Goal: Task Accomplishment & Management: Complete application form

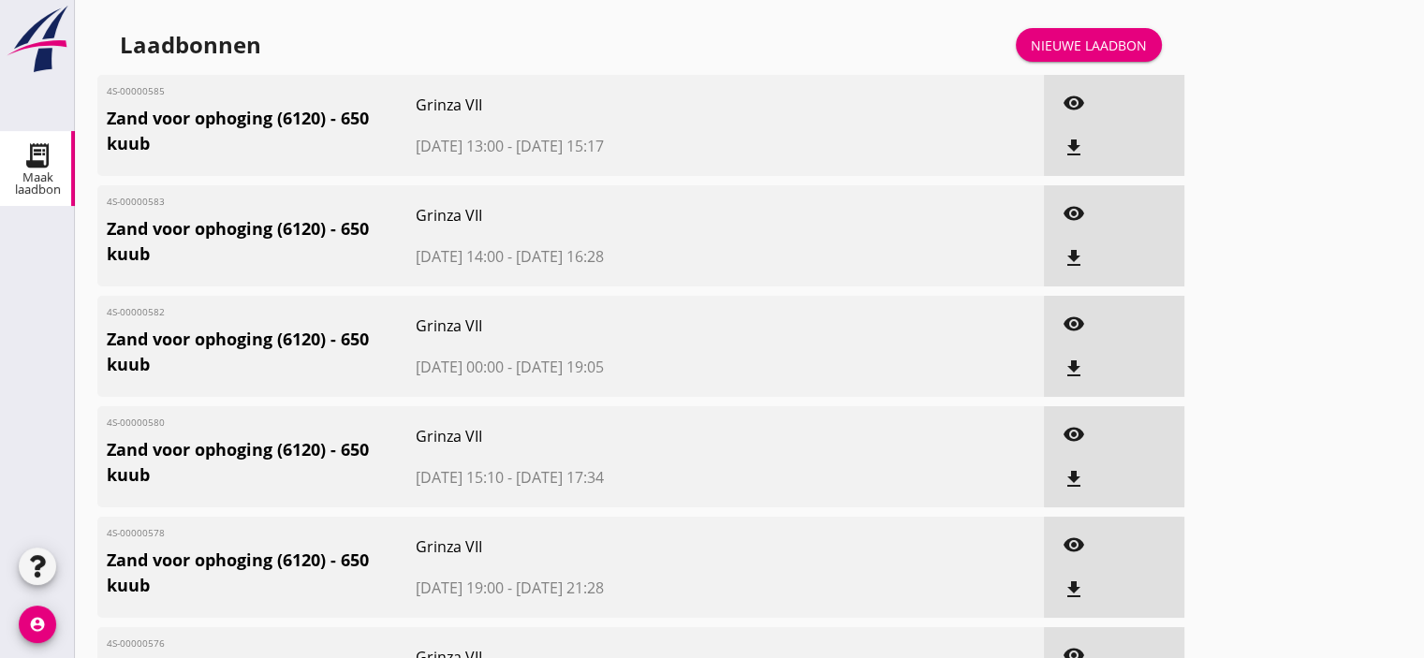
click at [1085, 51] on div "Nieuwe laadbon" at bounding box center [1089, 46] width 116 height 20
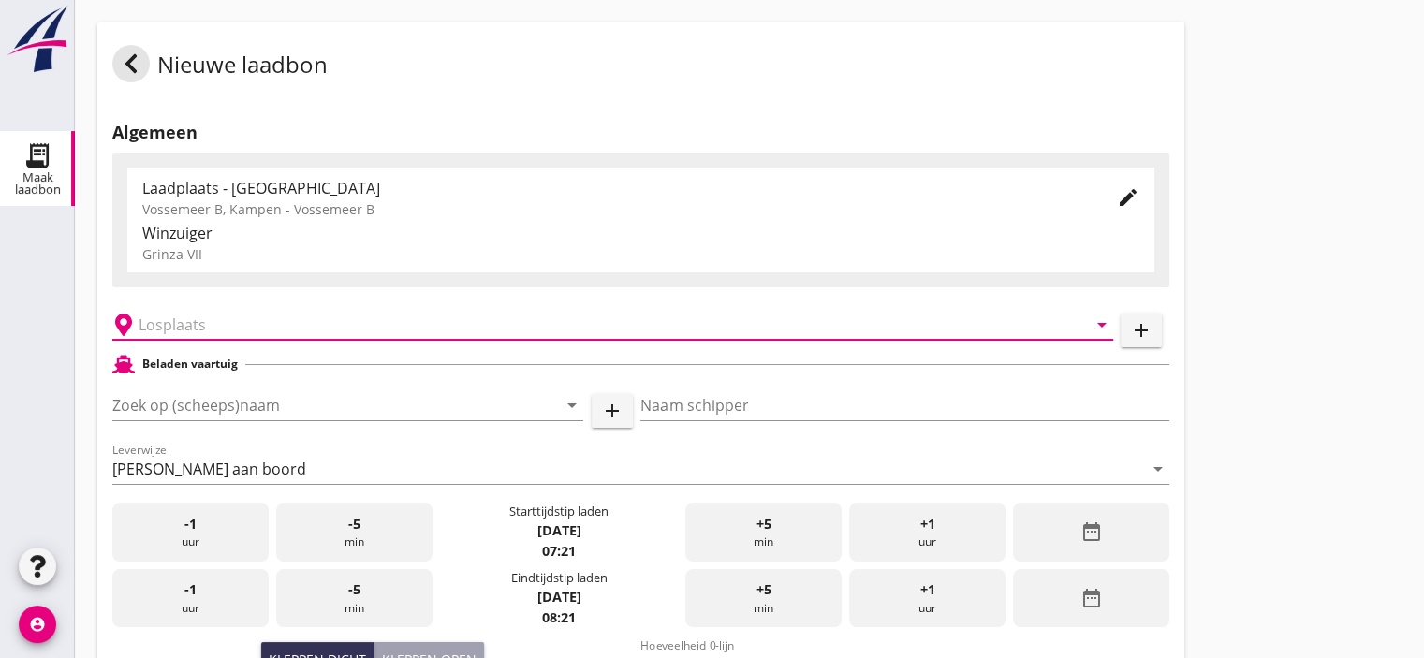
click at [187, 325] on input "text" at bounding box center [600, 325] width 922 height 30
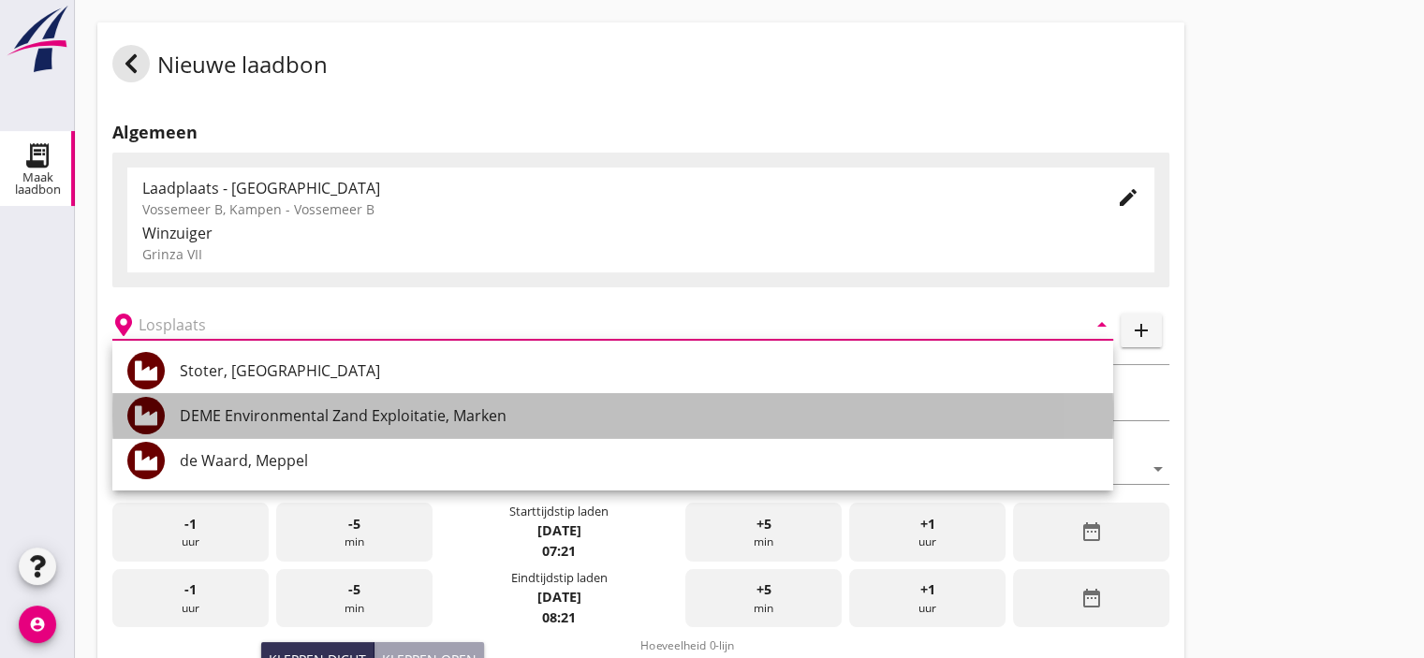
click at [284, 407] on div "DEME Environmental Zand Exploitatie, Marken" at bounding box center [639, 415] width 918 height 22
type input "DEME Environmental Zand Exploitatie, Marken"
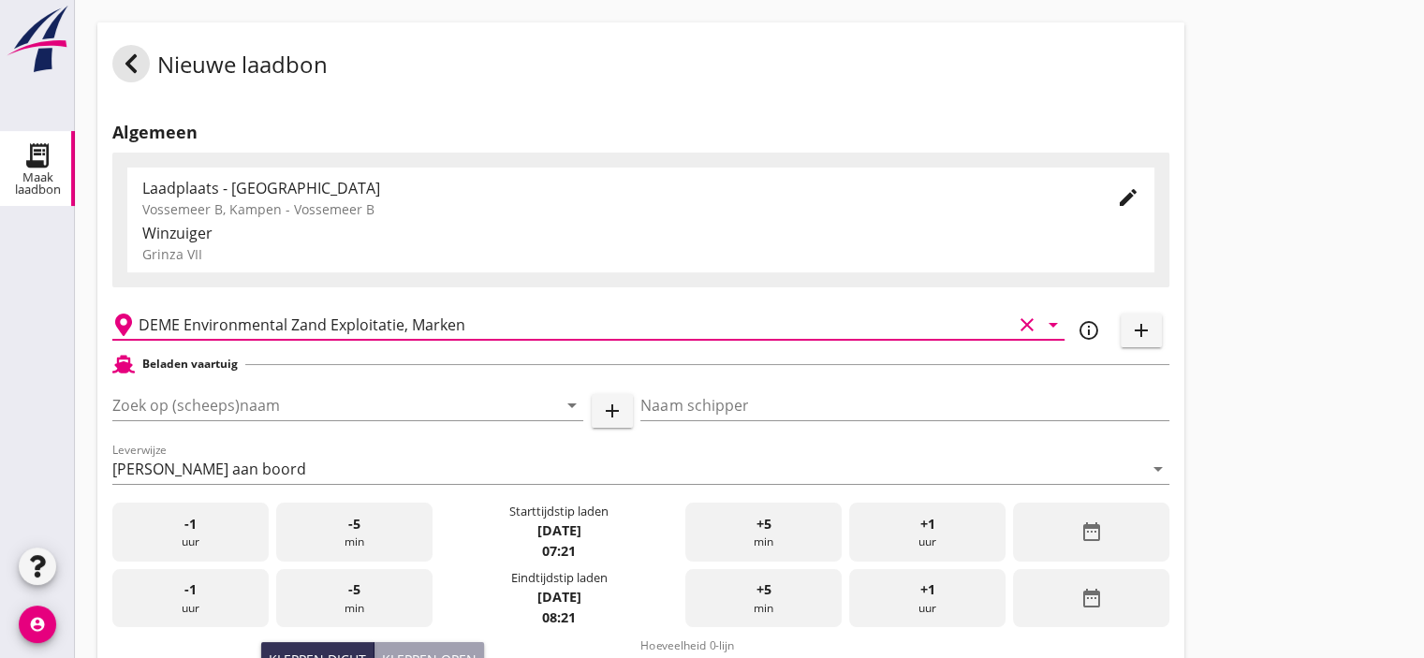
click at [214, 535] on div "-1 uur" at bounding box center [190, 532] width 156 height 59
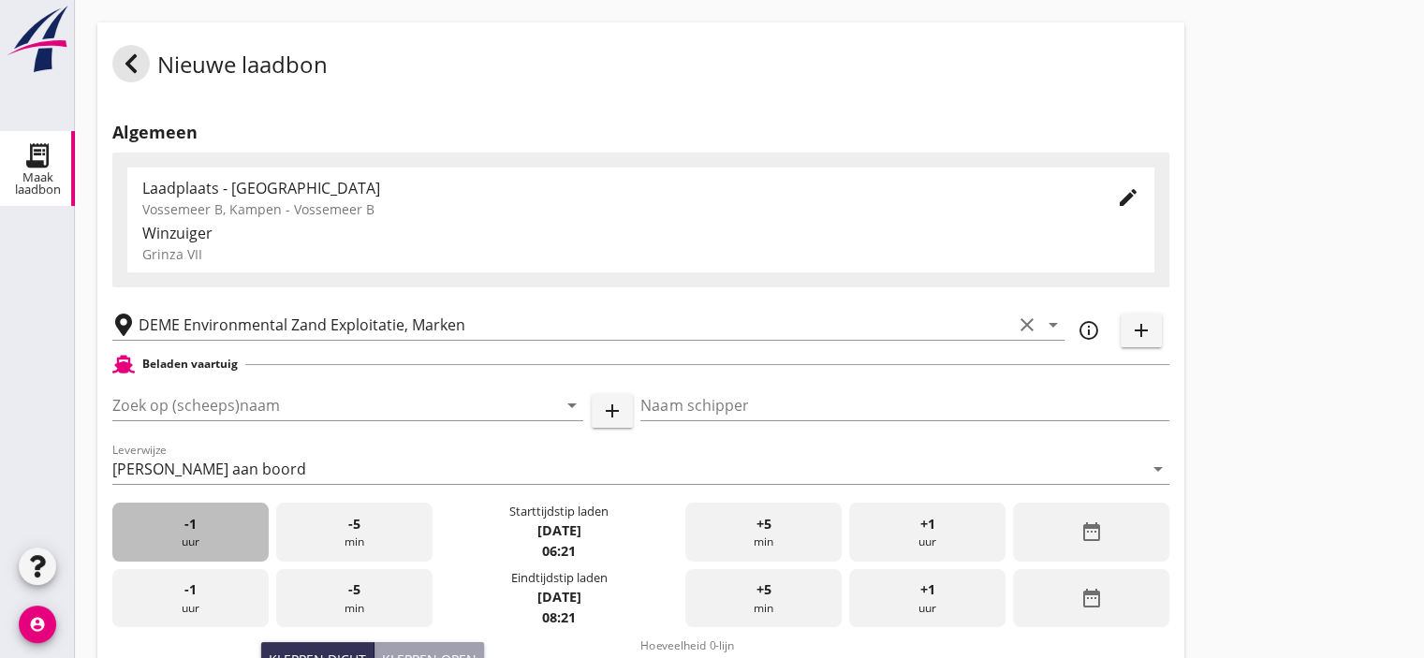
click at [192, 524] on span "-1" at bounding box center [190, 524] width 12 height 21
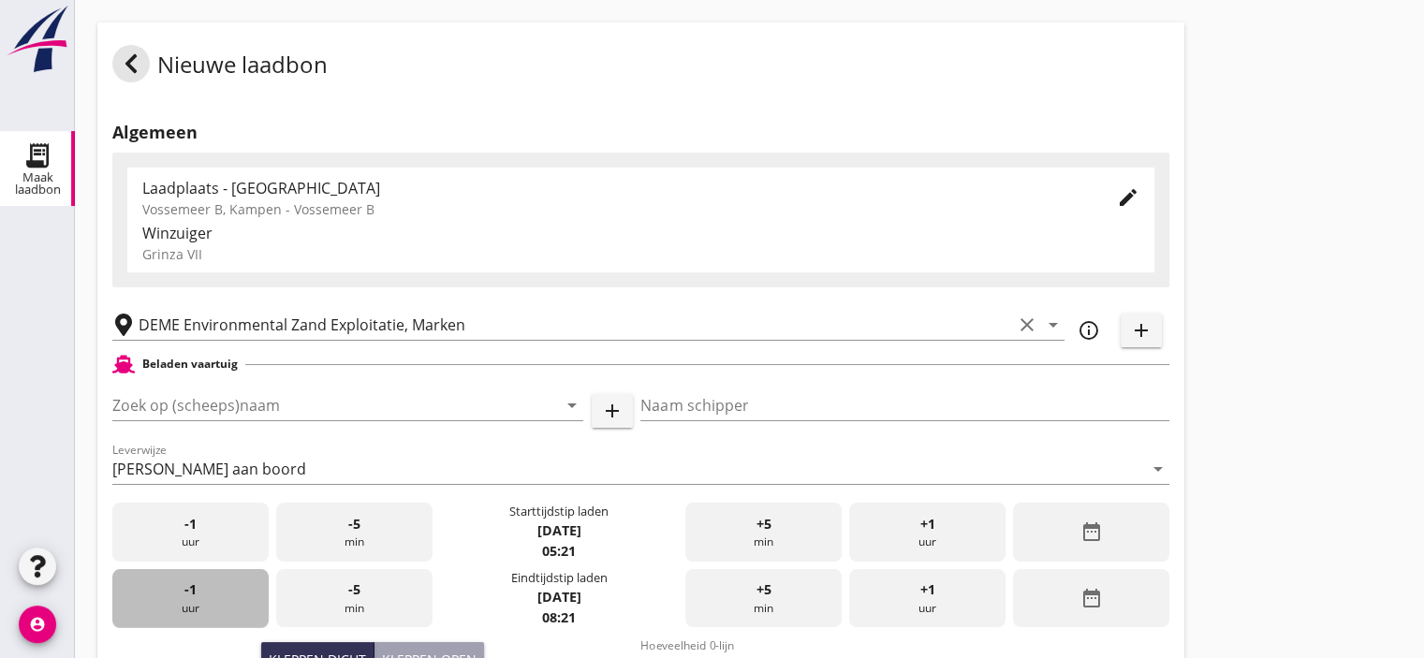
click at [215, 592] on div "-1 uur" at bounding box center [190, 598] width 156 height 59
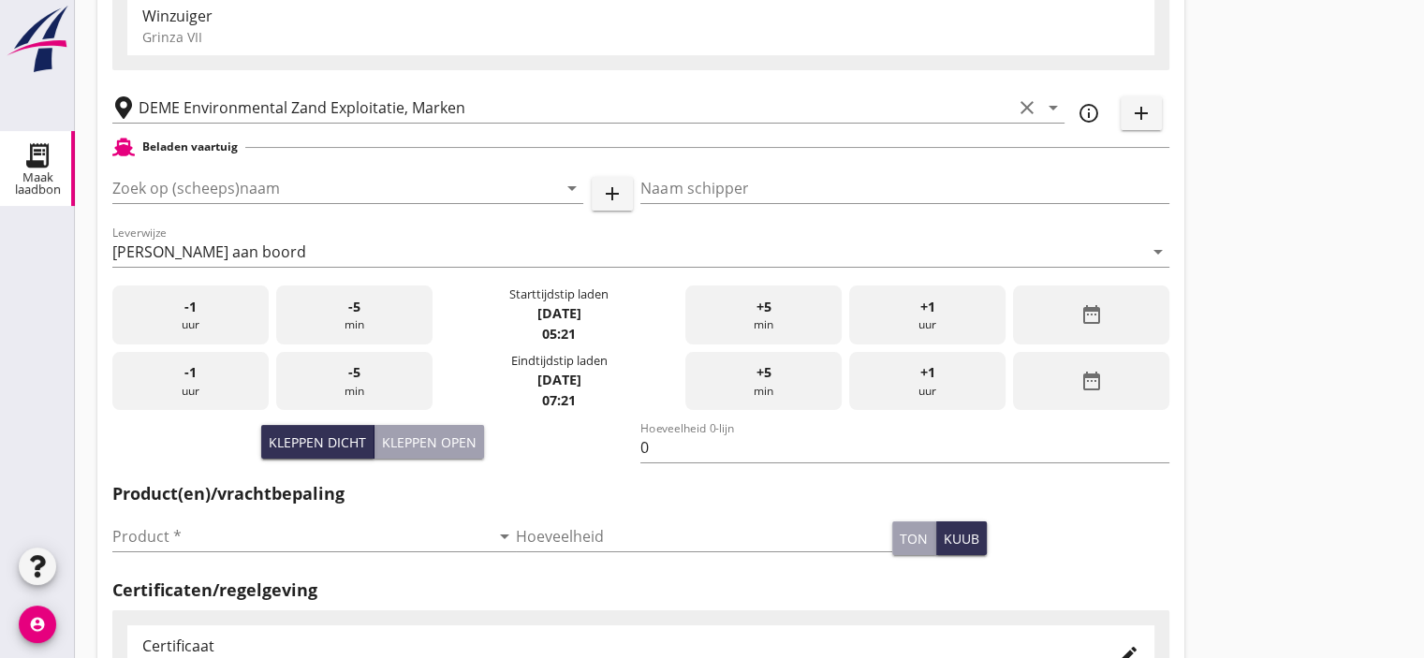
scroll to position [229, 0]
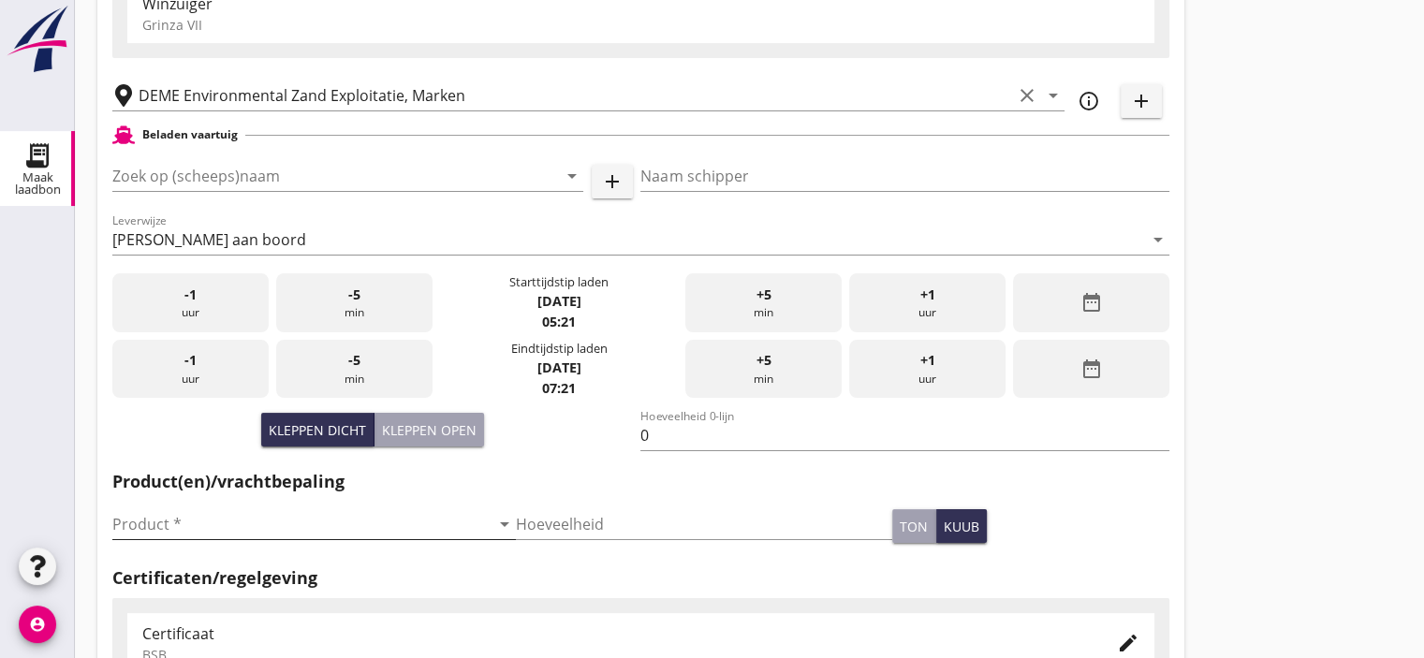
click at [371, 523] on input "Product *" at bounding box center [300, 524] width 377 height 30
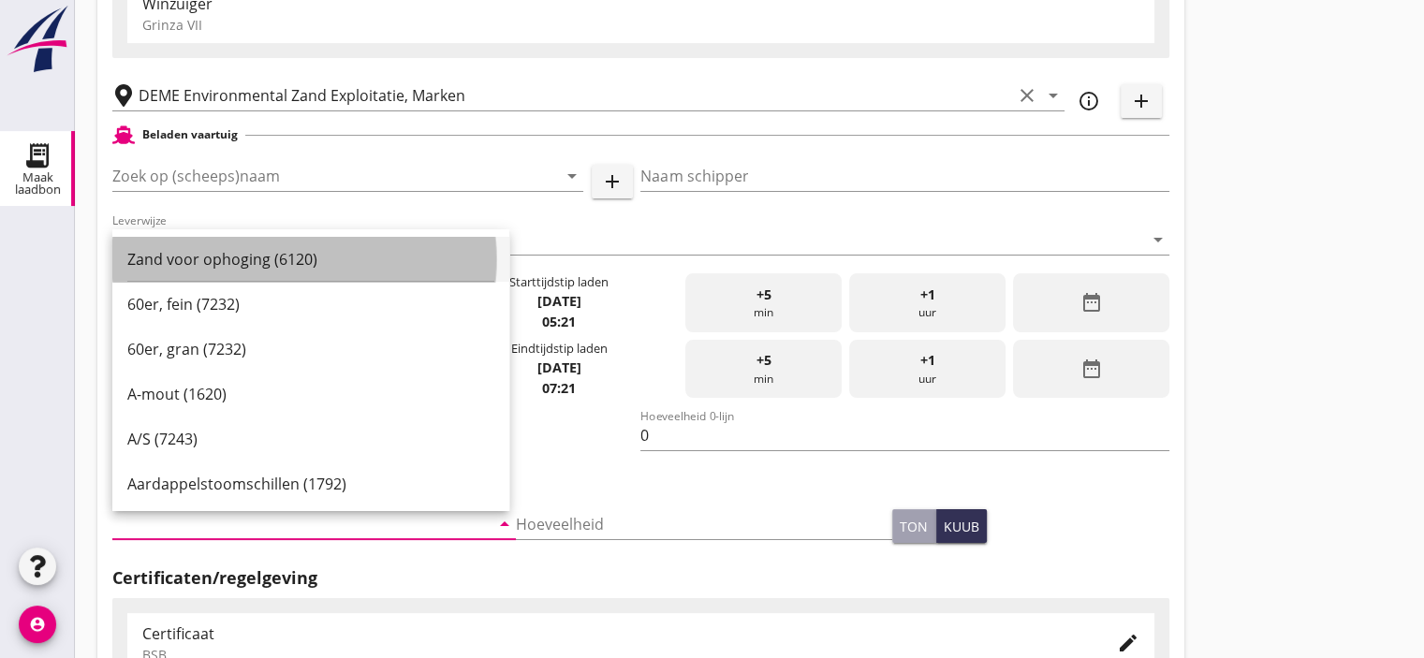
click at [310, 257] on div "Zand voor ophoging (6120)" at bounding box center [310, 258] width 367 height 22
type input "Zand voor ophoging (6120)"
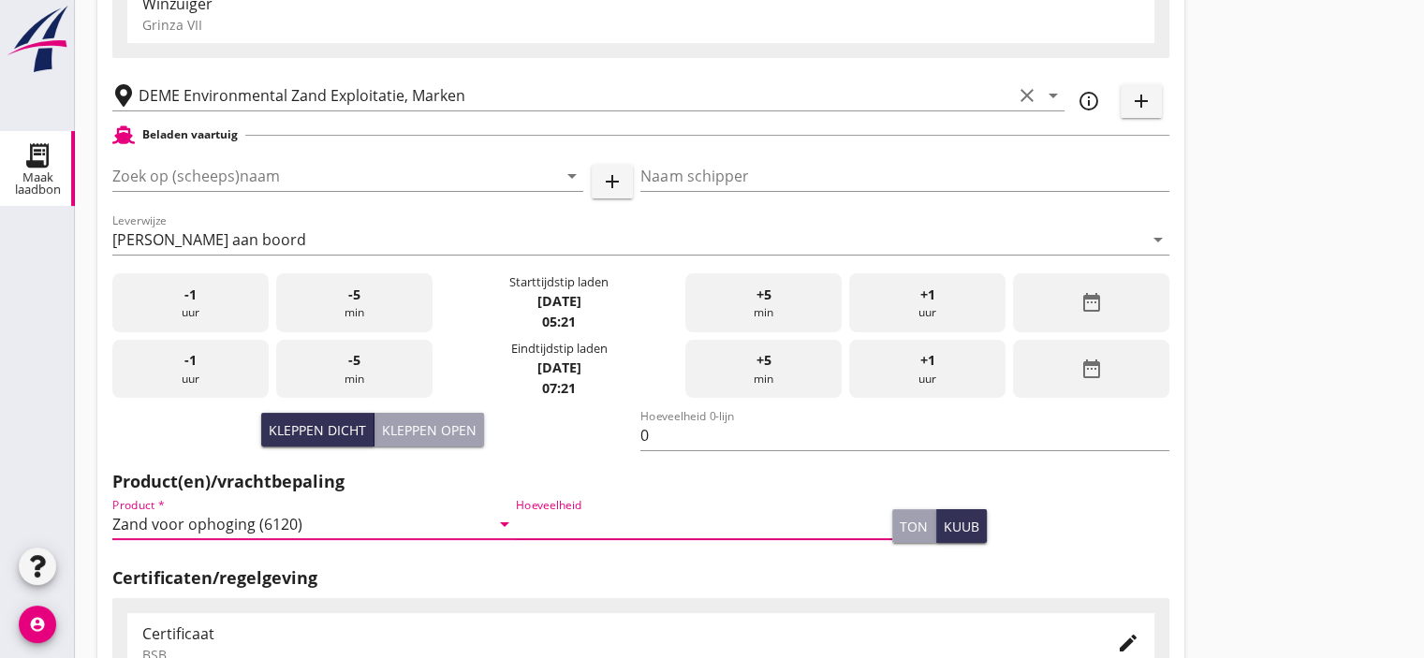
click at [596, 521] on input "Hoeveelheid" at bounding box center [704, 524] width 377 height 30
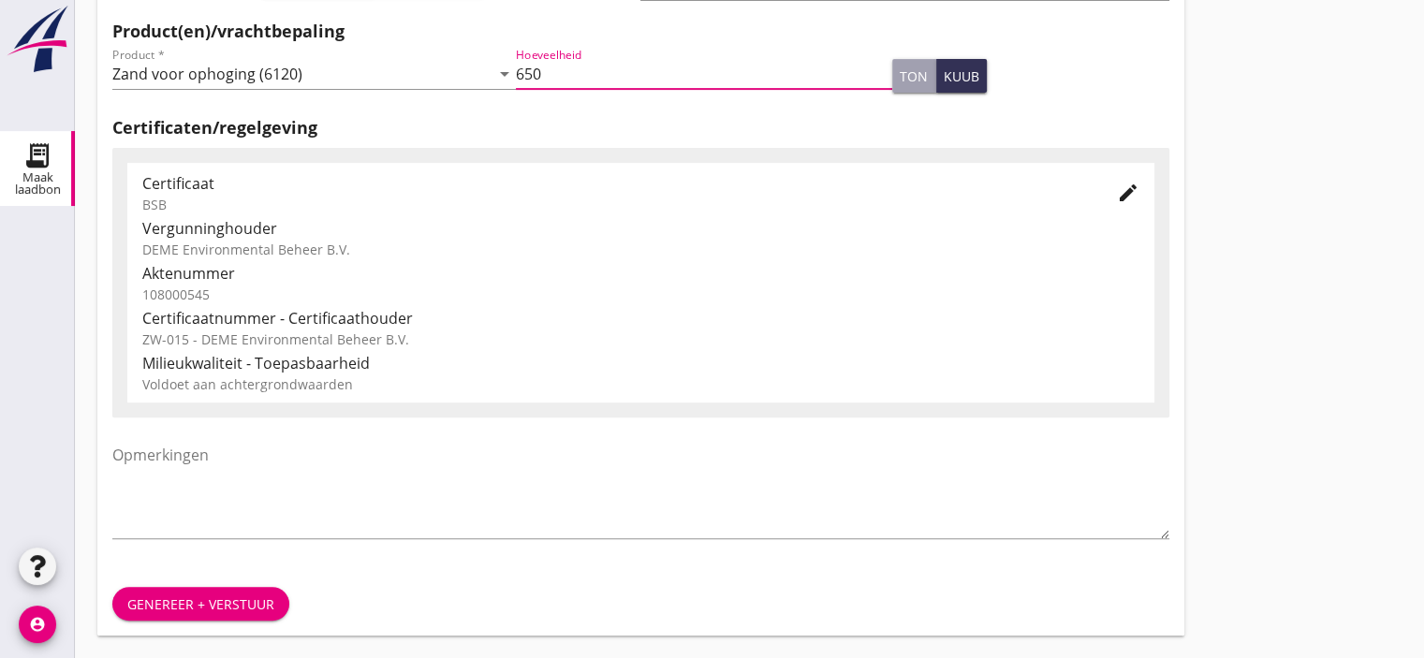
type input "650"
click at [255, 594] on div "Genereer + verstuur" at bounding box center [200, 604] width 147 height 20
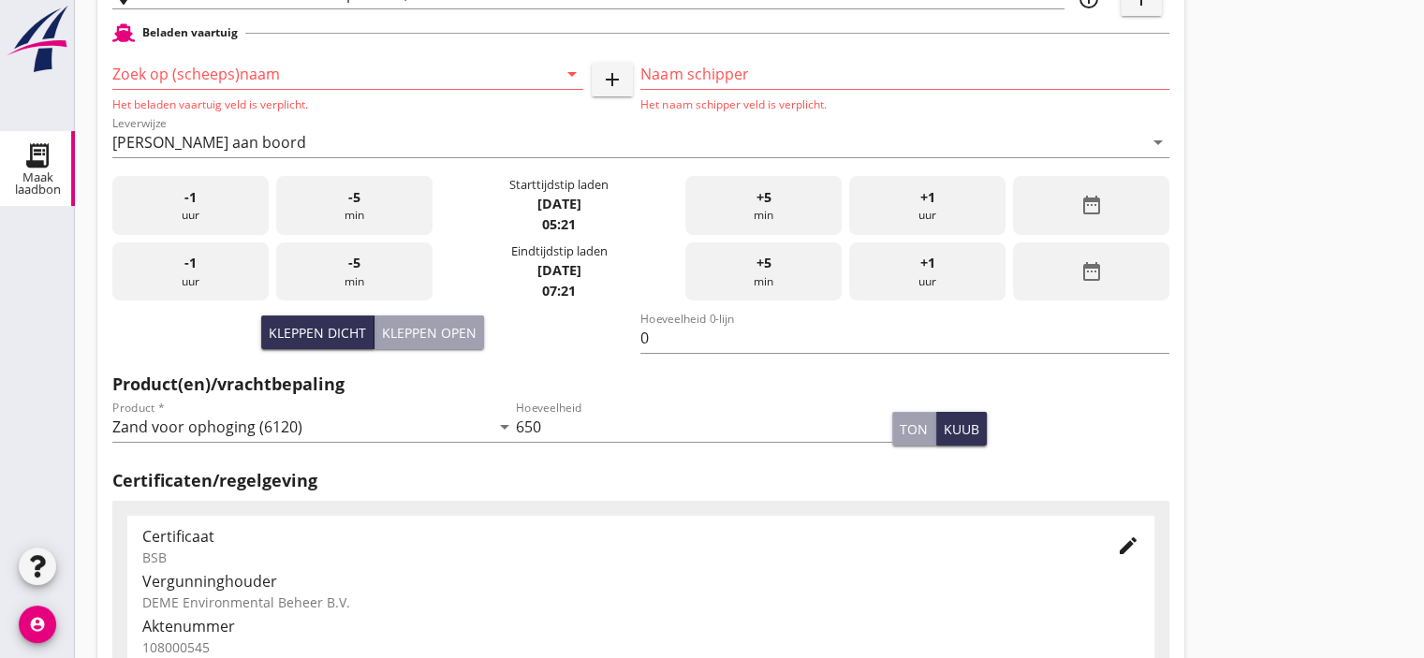
scroll to position [185, 0]
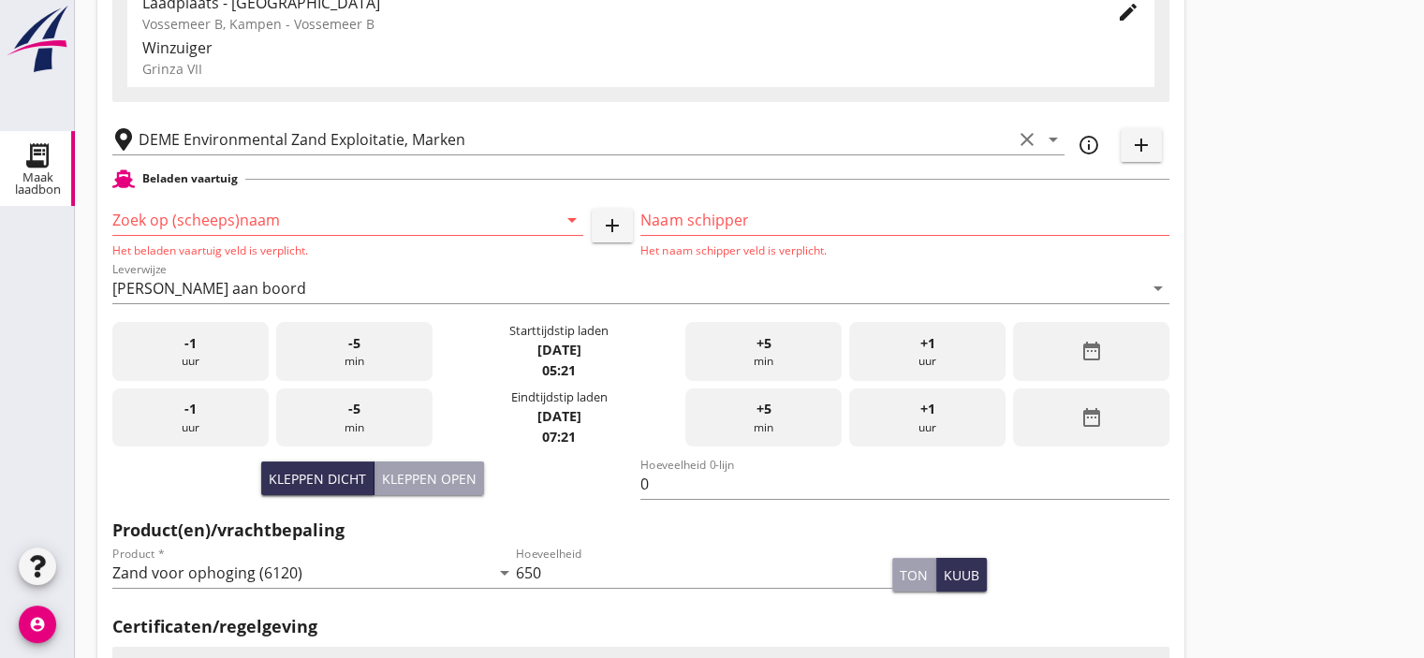
click at [358, 227] on input "Zoek op (scheeps)naam" at bounding box center [321, 220] width 418 height 30
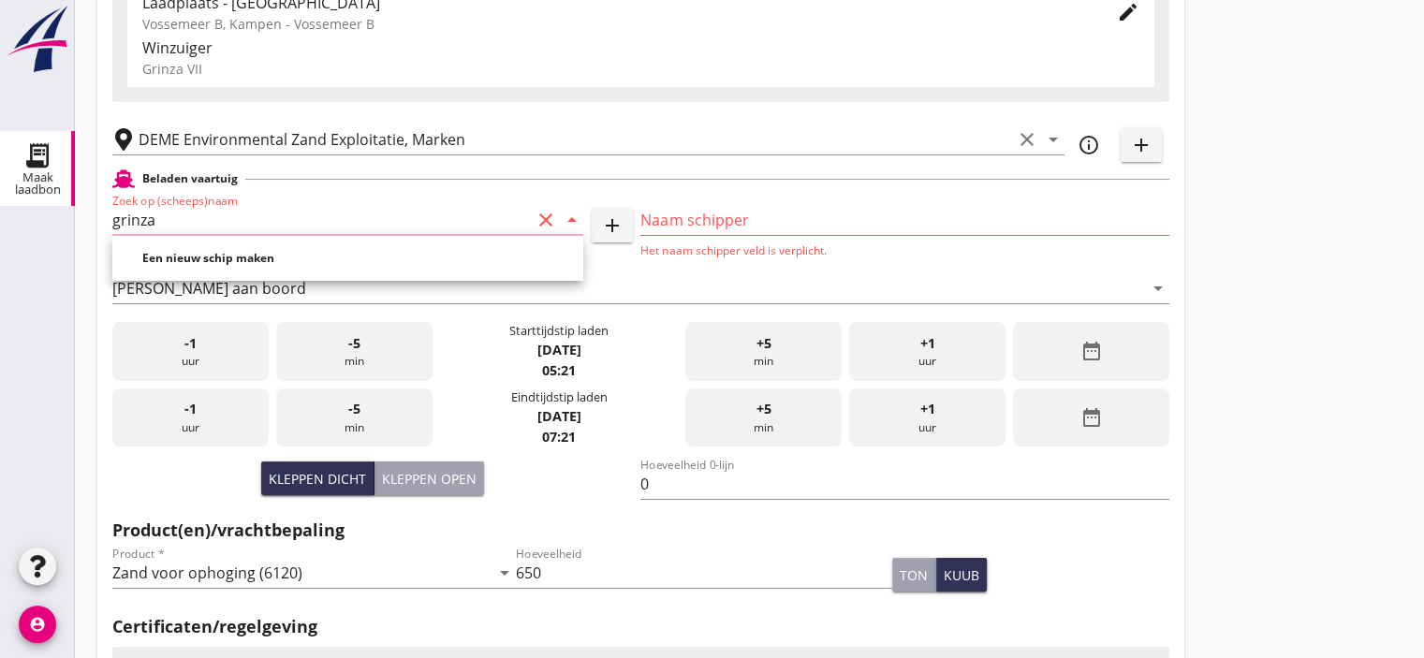
type input "grinza"
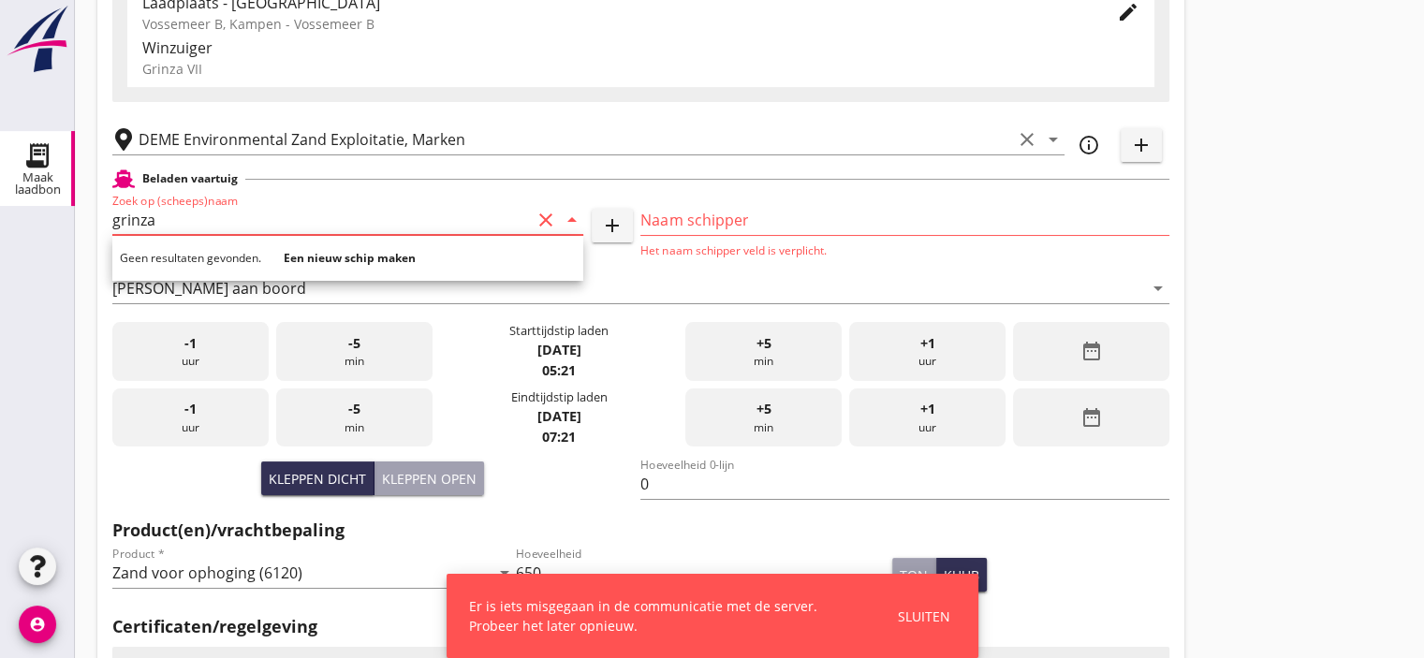
click at [906, 623] on div "Sluiten" at bounding box center [924, 617] width 52 height 20
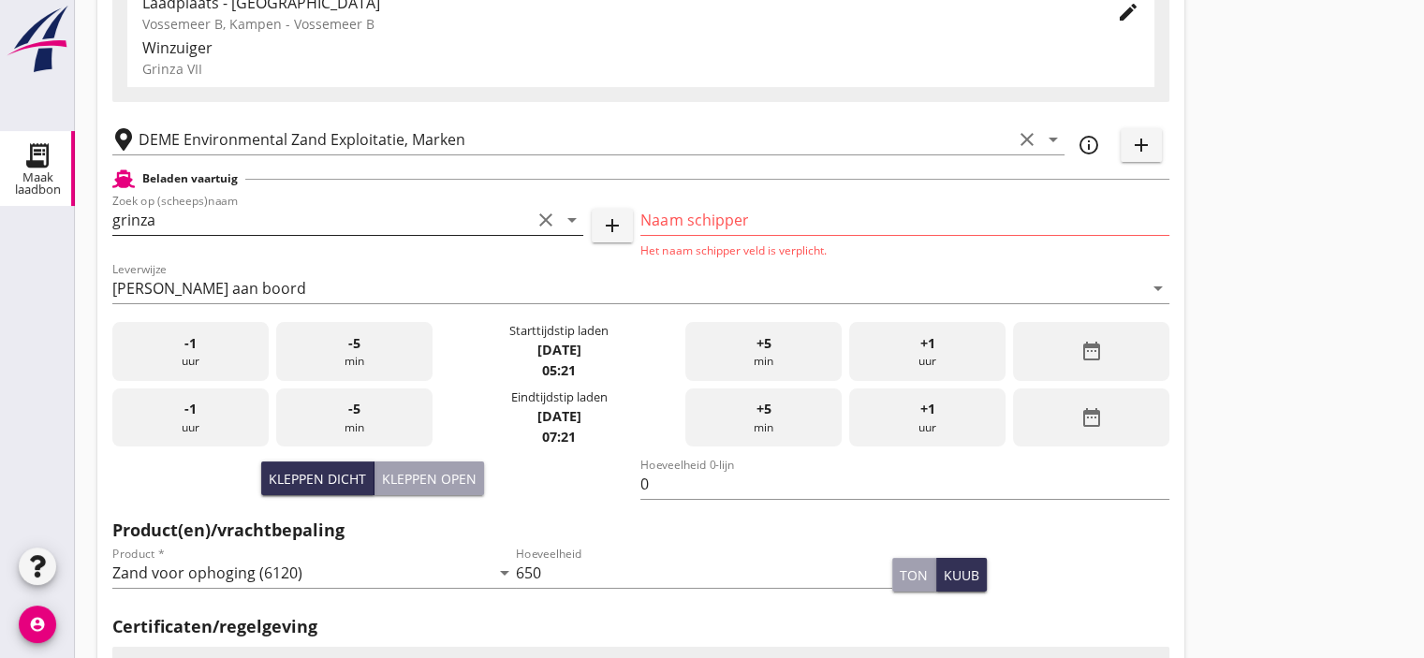
click at [165, 216] on input "grinza" at bounding box center [321, 220] width 418 height 30
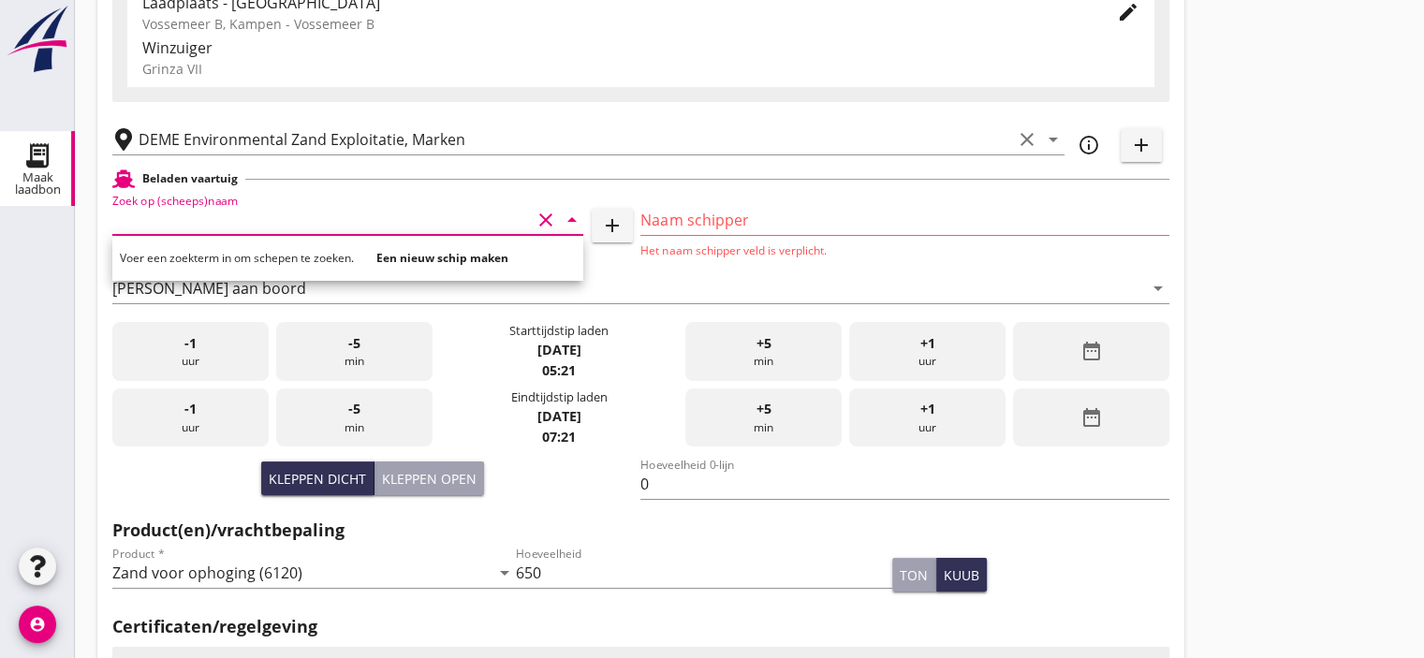
type input "grin"
click at [373, 408] on div "-5 min" at bounding box center [354, 417] width 156 height 59
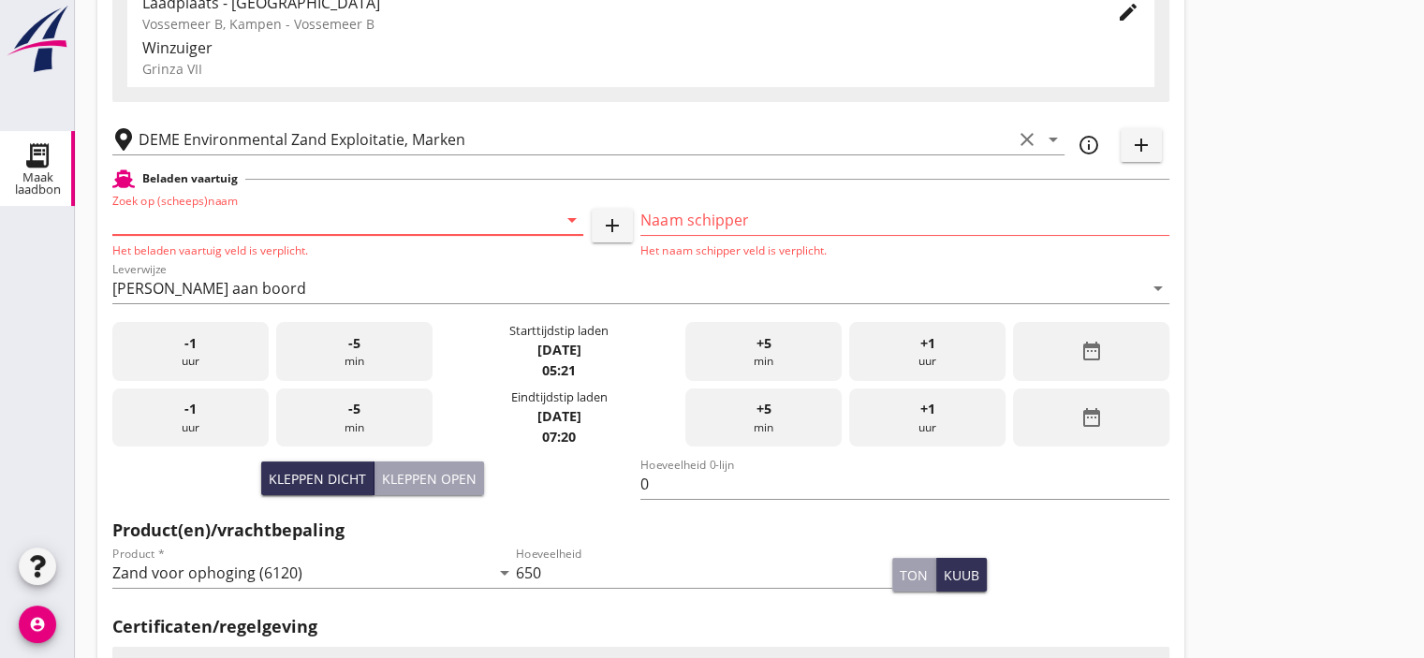
click at [233, 224] on input "Zoek op (scheeps)naam" at bounding box center [321, 220] width 418 height 30
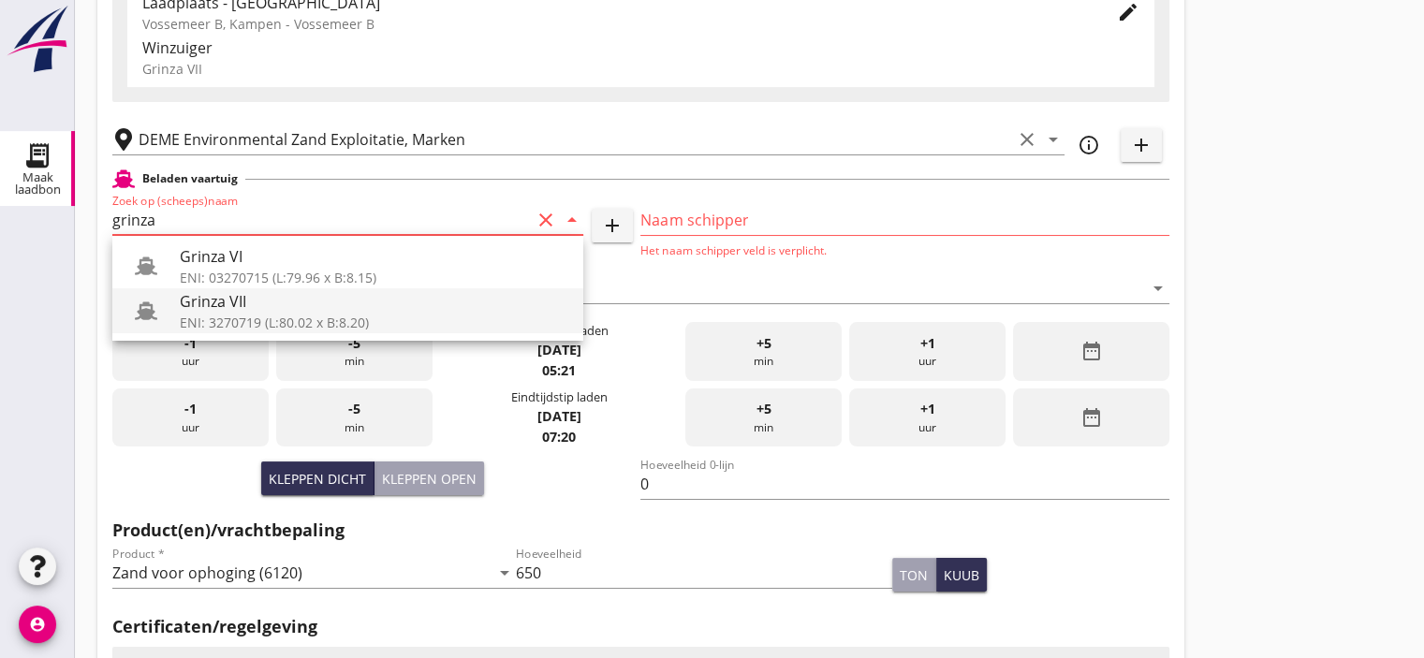
click at [210, 304] on div "Grinza VII" at bounding box center [374, 301] width 388 height 22
type input "Grinza VII"
type input "[PERSON_NAME]-[PERSON_NAME]"
type input "646"
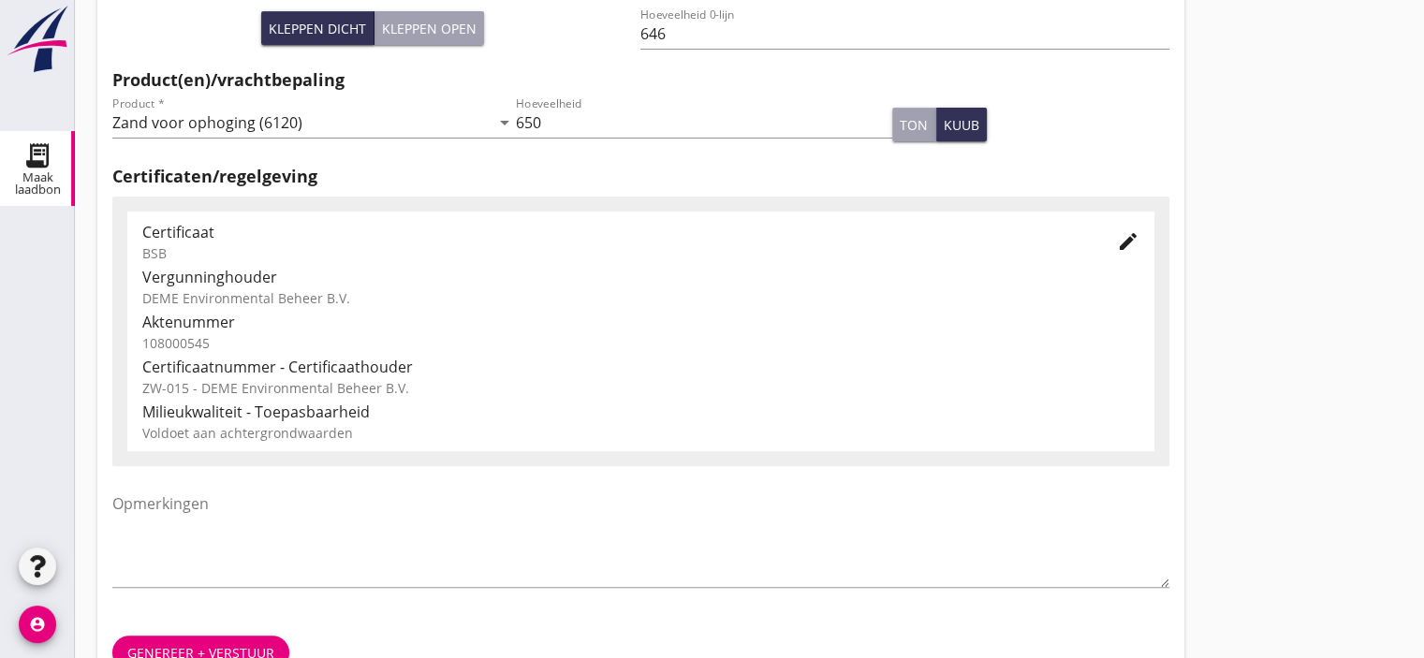
scroll to position [651, 0]
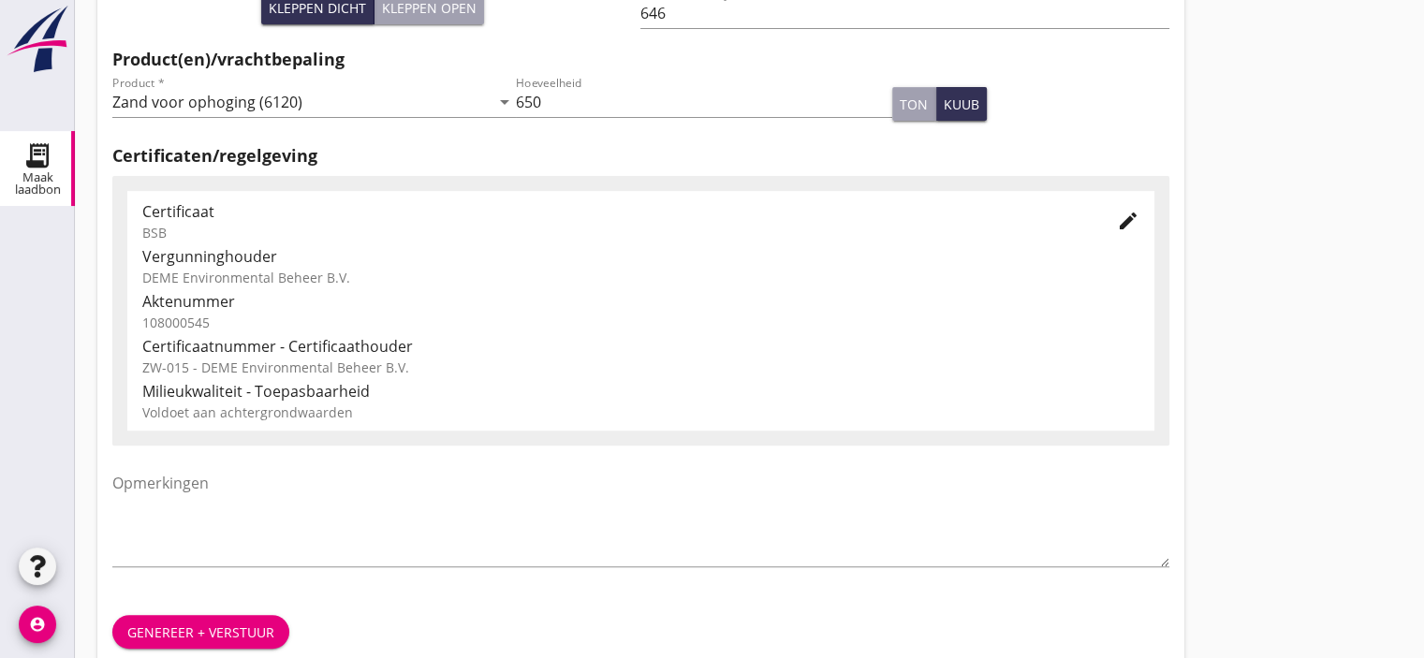
type input "Grinza VII"
click at [226, 624] on div "Genereer + verstuur" at bounding box center [200, 632] width 147 height 20
